Goal: Information Seeking & Learning: Learn about a topic

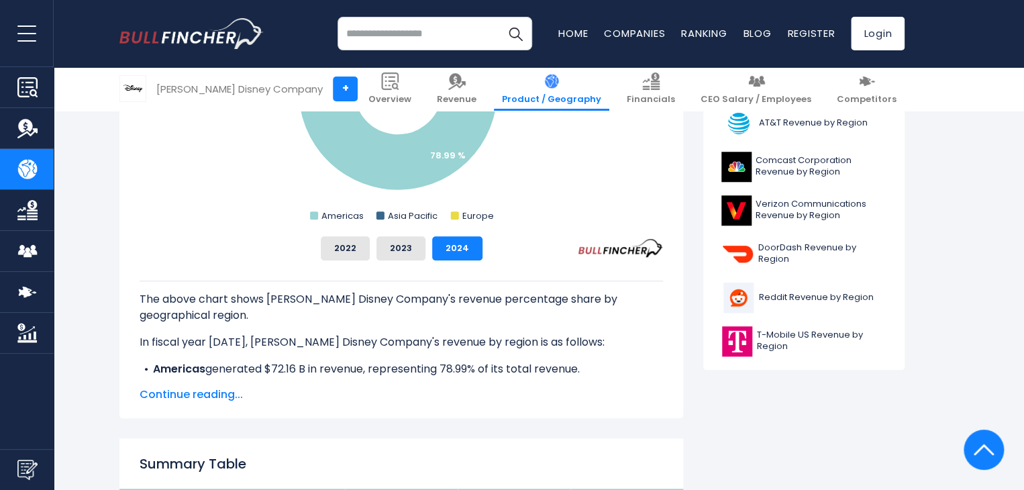
scroll to position [515, 0]
click at [182, 398] on span "Continue reading..." at bounding box center [401, 394] width 523 height 16
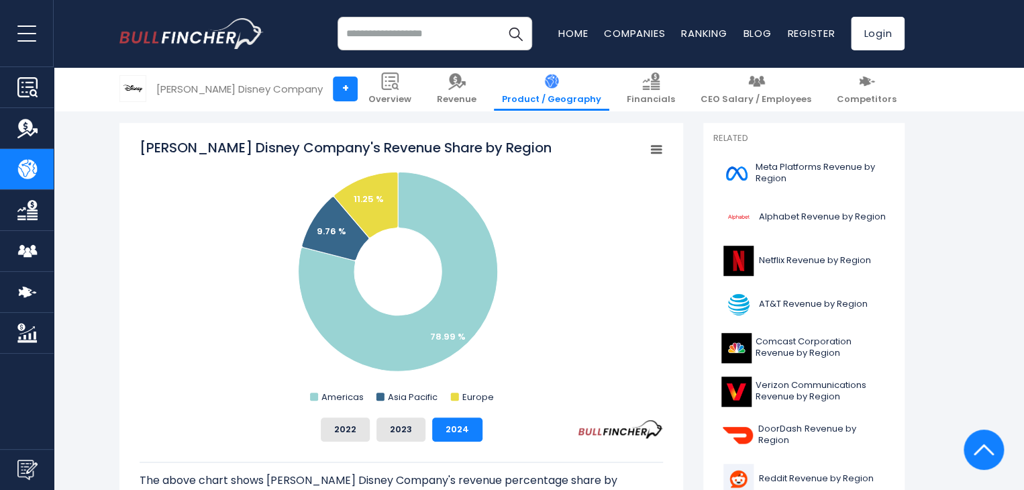
scroll to position [335, 0]
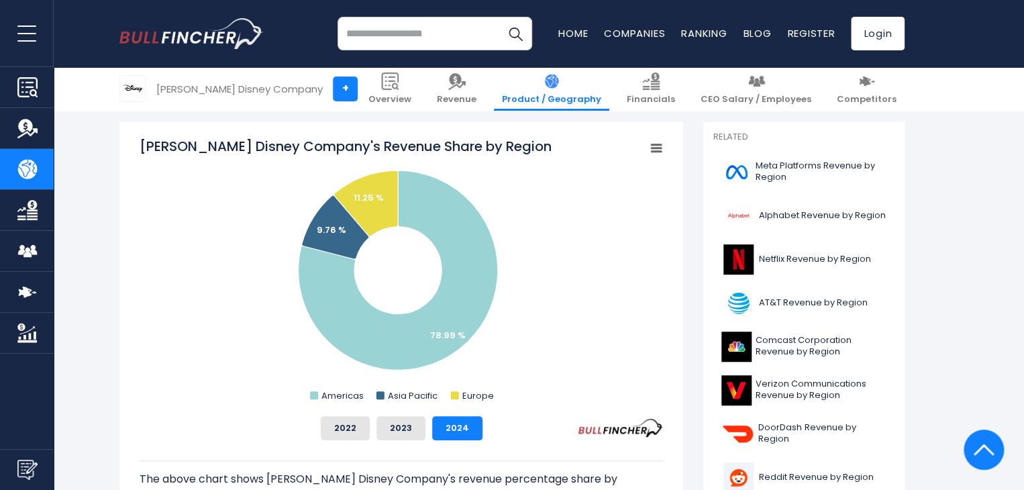
click at [521, 352] on rect "Walt Disney Company's Revenue Share by Region" at bounding box center [401, 271] width 523 height 268
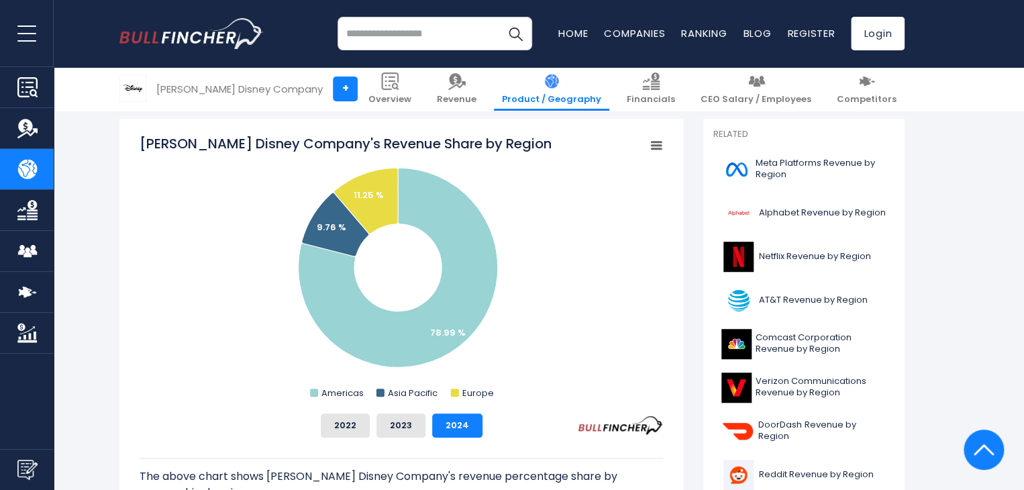
scroll to position [338, 0]
click at [417, 425] on button "2023" at bounding box center [400, 425] width 49 height 24
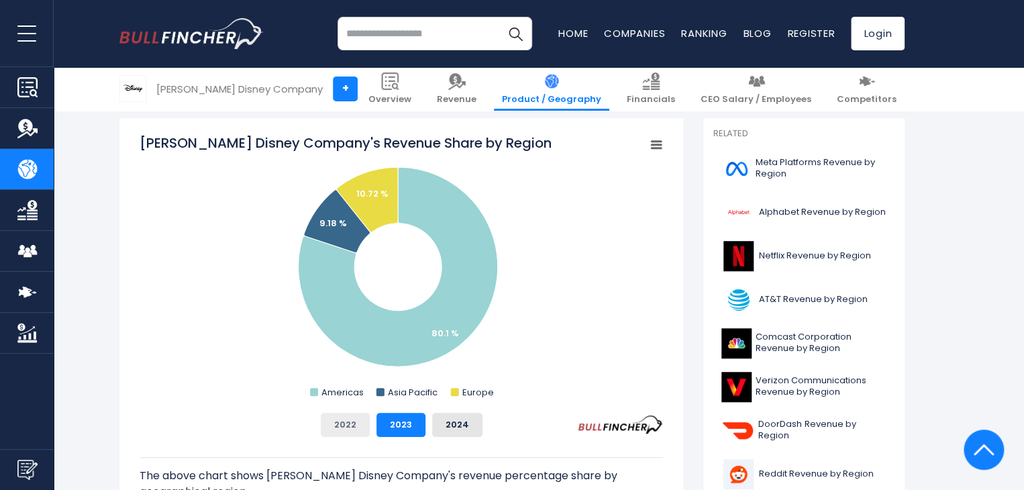
click at [340, 425] on button "2022" at bounding box center [345, 425] width 49 height 24
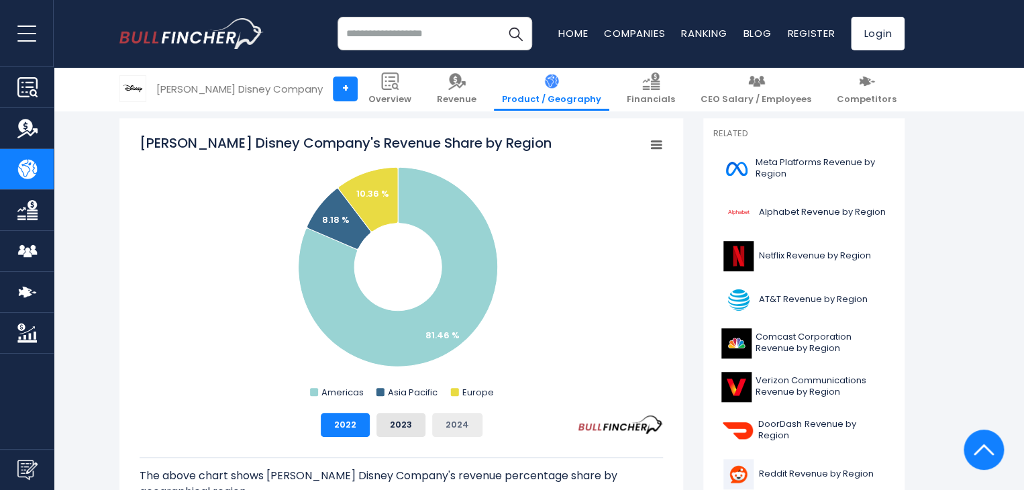
click at [468, 422] on button "2024" at bounding box center [457, 425] width 50 height 24
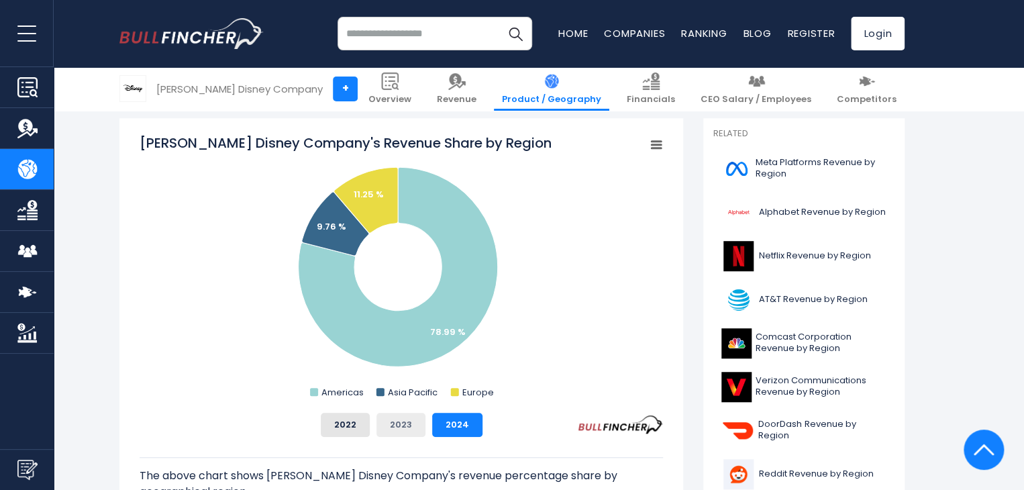
click at [402, 429] on button "2023" at bounding box center [400, 425] width 49 height 24
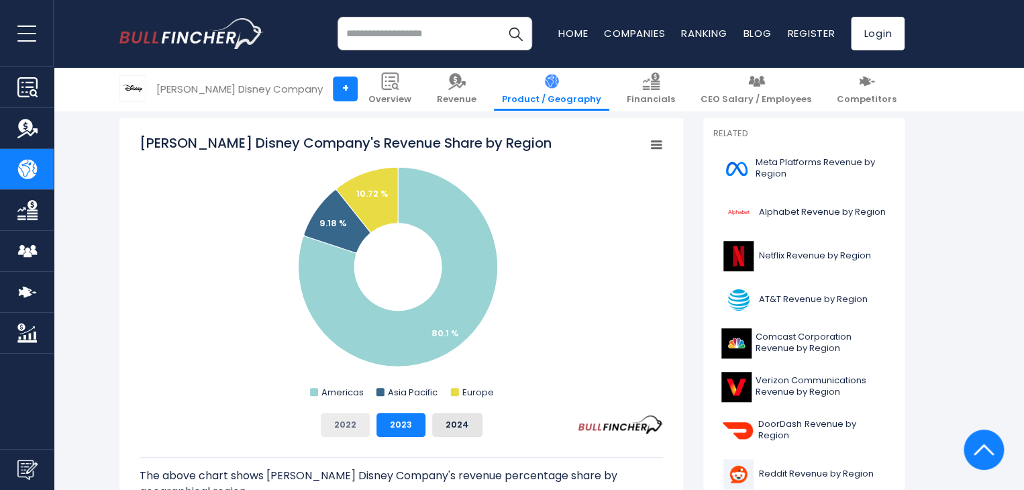
click at [340, 426] on button "2022" at bounding box center [345, 425] width 49 height 24
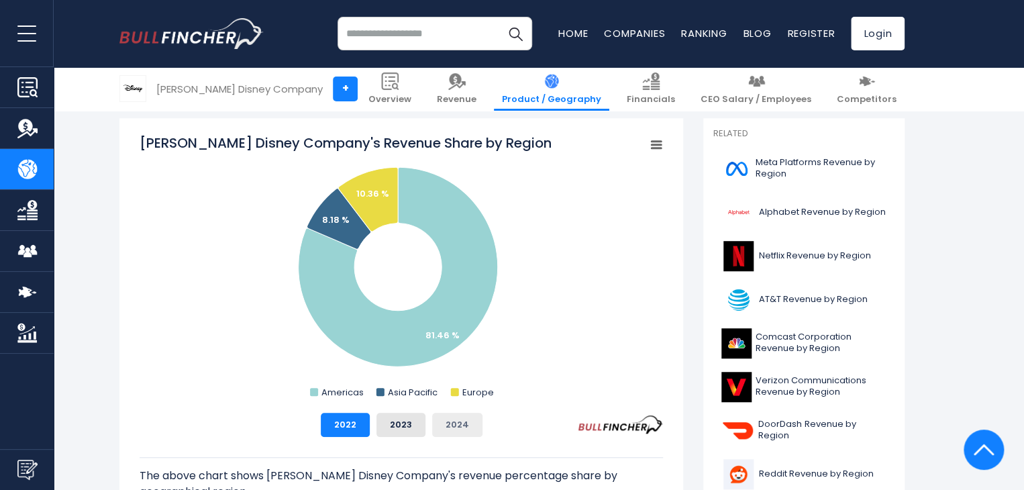
click at [466, 427] on button "2024" at bounding box center [457, 425] width 50 height 24
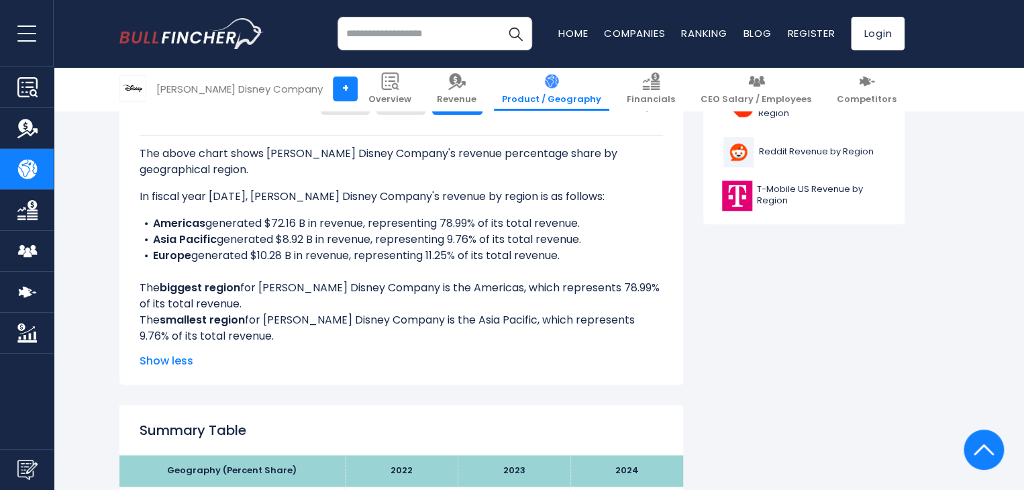
scroll to position [663, 0]
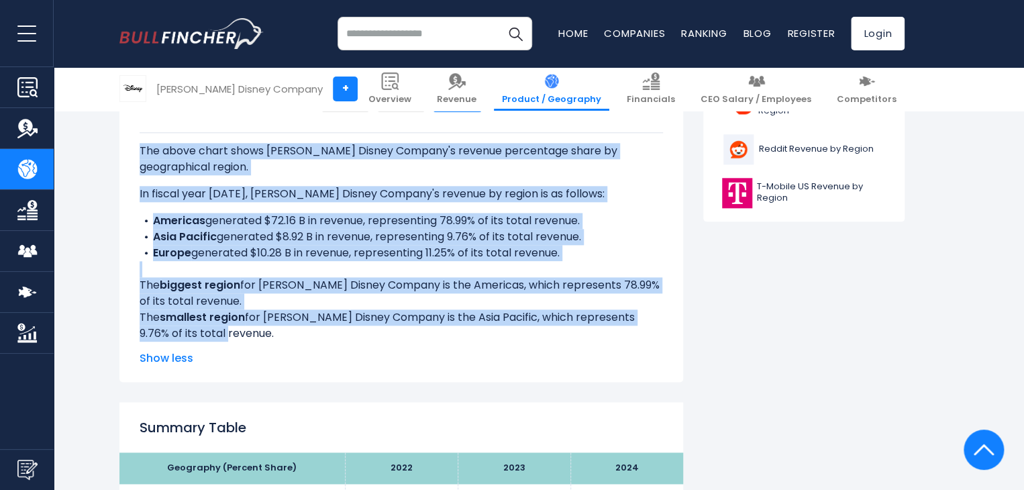
drag, startPoint x: 138, startPoint y: 148, endPoint x: 247, endPoint y: 333, distance: 214.1
click at [247, 333] on div "[PERSON_NAME] Disney Company's Revenue Share by Region Created with Highcharts …" at bounding box center [401, 87] width 564 height 588
copy div "The above chart shows [PERSON_NAME] Disney Company's revenue percentage share b…"
